Goal: Information Seeking & Learning: Learn about a topic

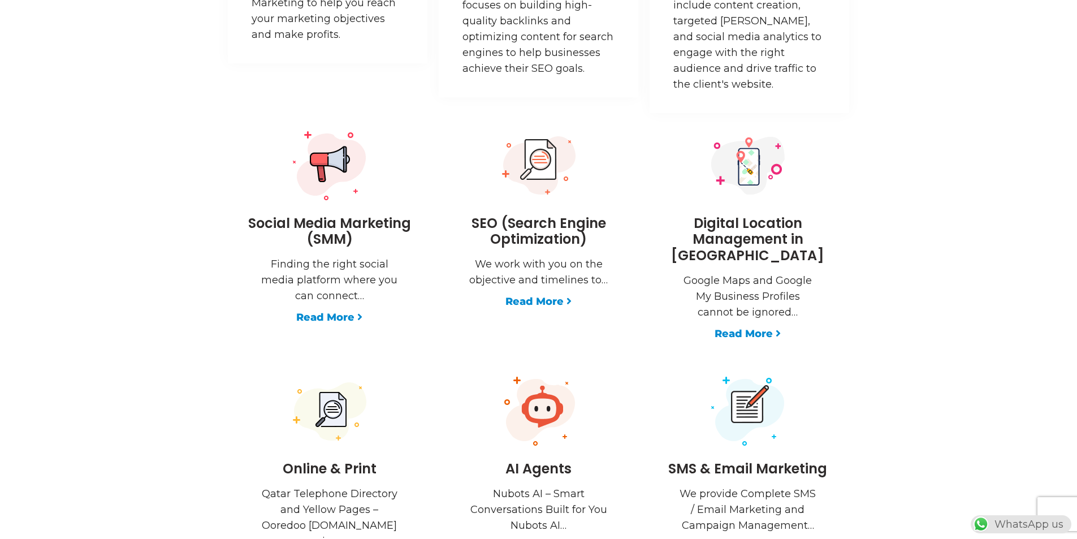
scroll to position [0, 297]
click at [346, 321] on link "Read More" at bounding box center [329, 317] width 66 height 16
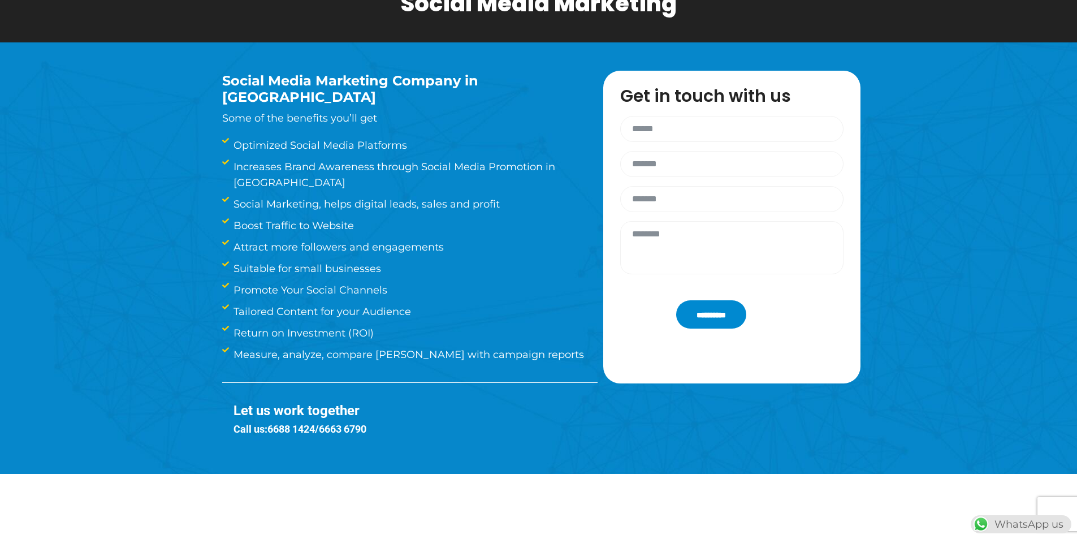
scroll to position [97, 0]
